Goal: Navigation & Orientation: Find specific page/section

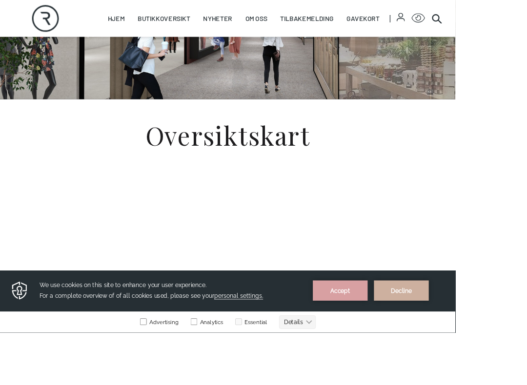
scroll to position [205, 0]
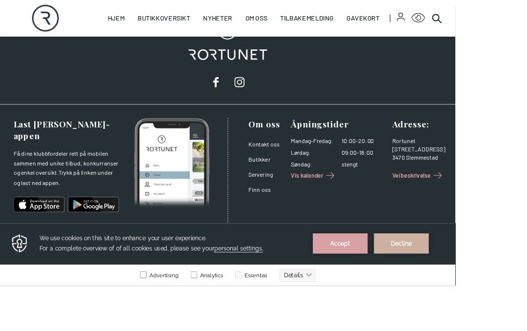
scroll to position [804, 0]
click at [313, 188] on link "Butikker" at bounding box center [299, 184] width 25 height 8
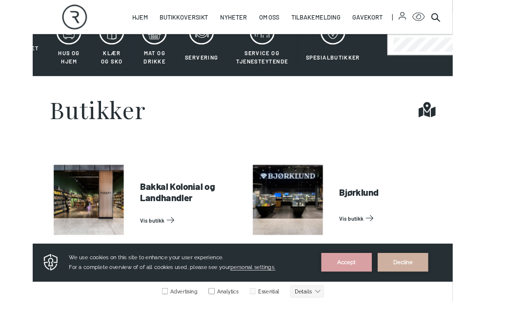
scroll to position [243, 0]
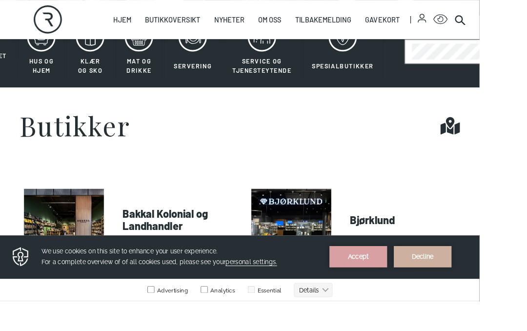
click at [384, 266] on link "Vis butikk" at bounding box center [442, 274] width 117 height 16
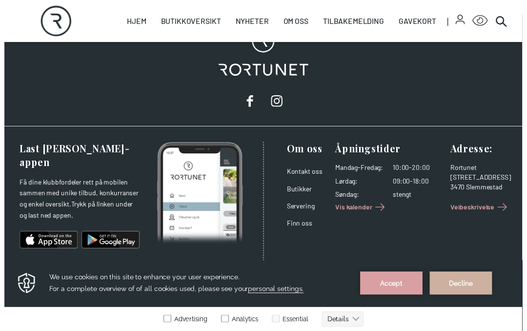
scroll to position [804, 0]
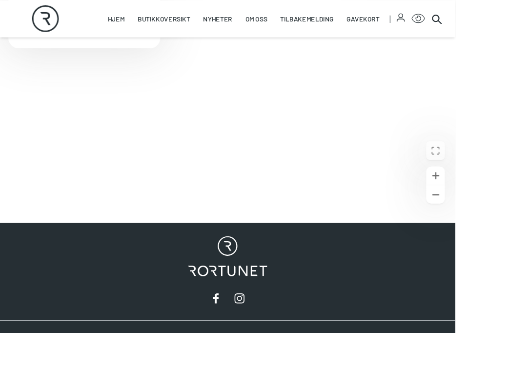
scroll to position [388, 0]
click at [511, 185] on button "Gå inn i fullskjerm" at bounding box center [503, 174] width 21 height 21
click at [504, 180] on icon "Gå inn i fullskjerm" at bounding box center [503, 174] width 11 height 11
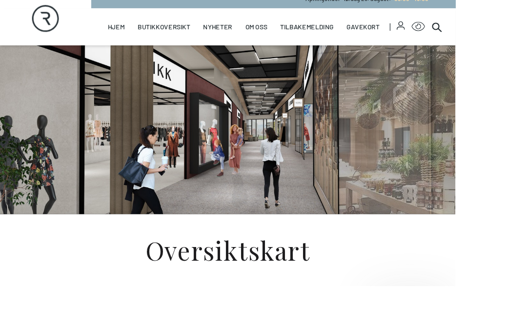
scroll to position [0, 0]
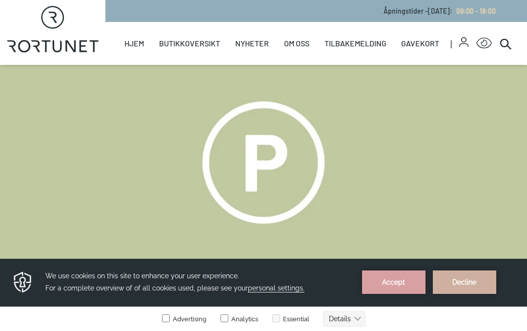
click at [138, 41] on link "Hjem" at bounding box center [134, 43] width 20 height 43
select select "NO"
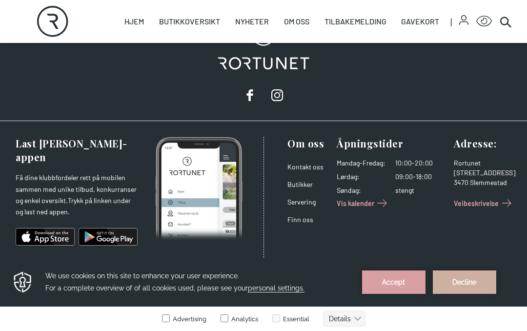
scroll to position [1624, 0]
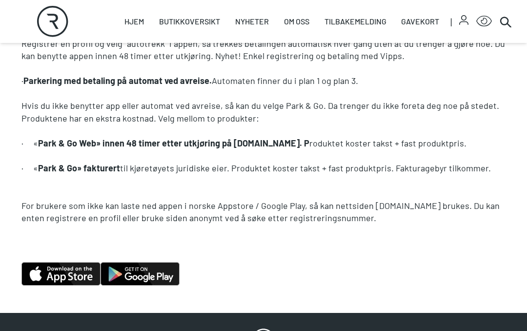
scroll to position [788, 0]
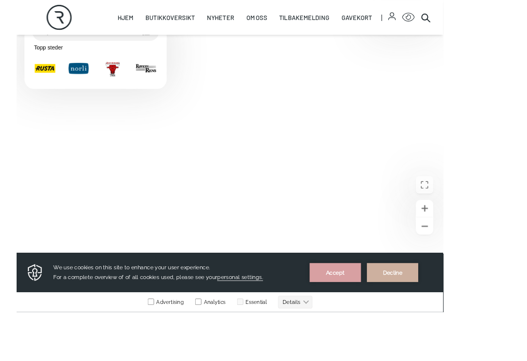
scroll to position [337, 0]
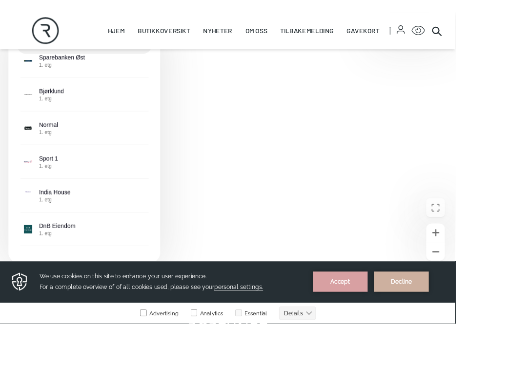
scroll to position [459, 0]
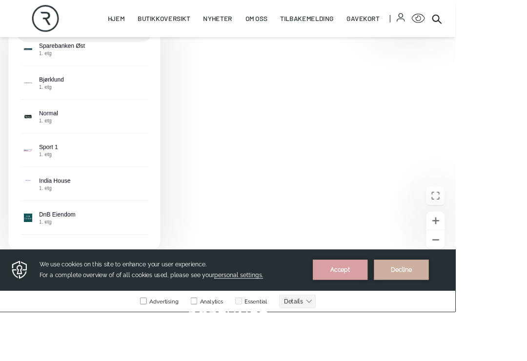
click at [74, 104] on p "Bjørklund 1. etg" at bounding box center [59, 96] width 29 height 18
